Goal: Task Accomplishment & Management: Complete application form

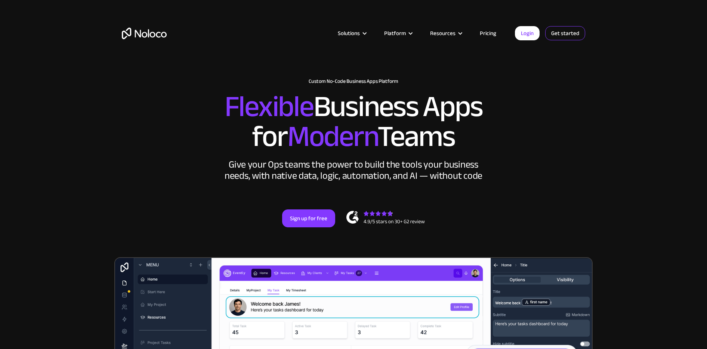
click at [565, 33] on link "Get started" at bounding box center [565, 33] width 40 height 14
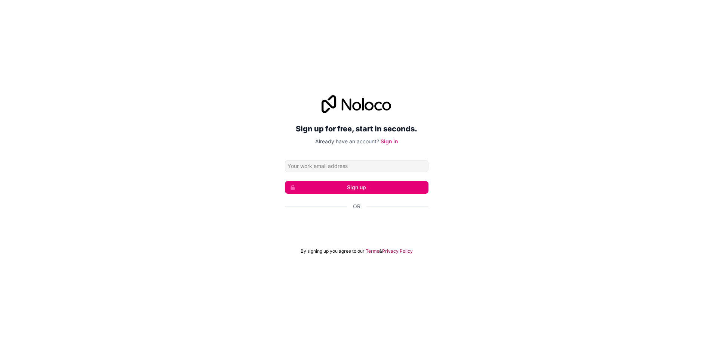
click at [352, 166] on input "Email address" at bounding box center [357, 166] width 144 height 12
type input "MATEKO"
drag, startPoint x: 352, startPoint y: 166, endPoint x: 253, endPoint y: 173, distance: 99.7
click at [253, 173] on div "Sign up for free, start in seconds. Already have an account? Sign in MATEKO Sig…" at bounding box center [356, 175] width 713 height 180
